Goal: Task Accomplishment & Management: Use online tool/utility

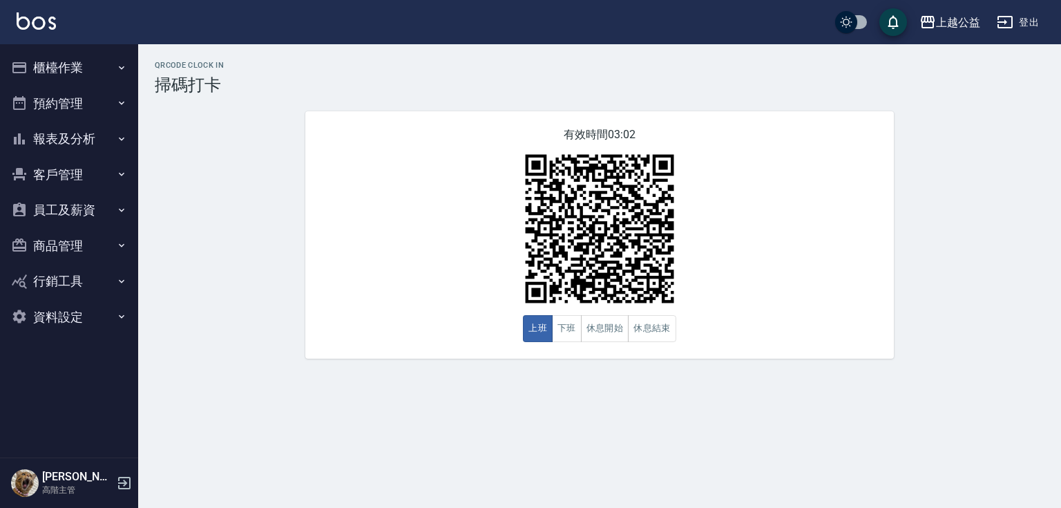
click at [757, 95] on div "QRcode Clock In 掃碼打卡 有效時間 03:02 上班 下班 休息開始 休息結束" at bounding box center [599, 210] width 923 height 298
